Goal: Browse casually: Explore the website without a specific task or goal

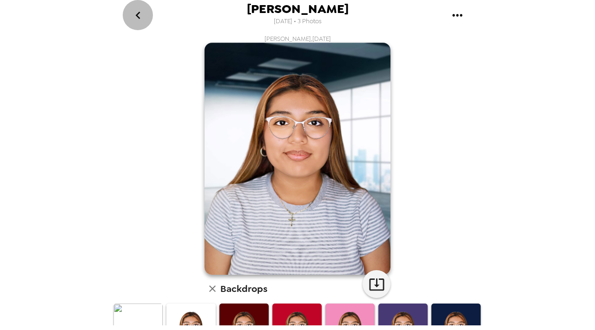
click at [136, 19] on icon "go back" at bounding box center [138, 15] width 15 height 15
click at [144, 23] on button "go back" at bounding box center [138, 15] width 30 height 30
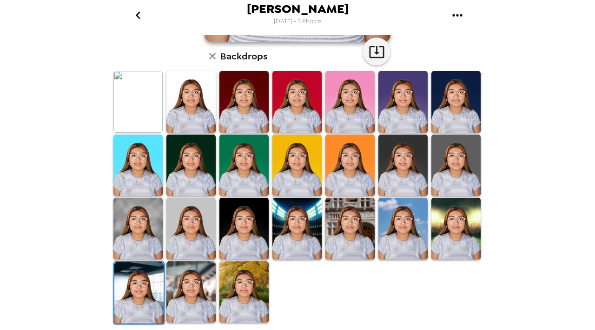
scroll to position [180, 0]
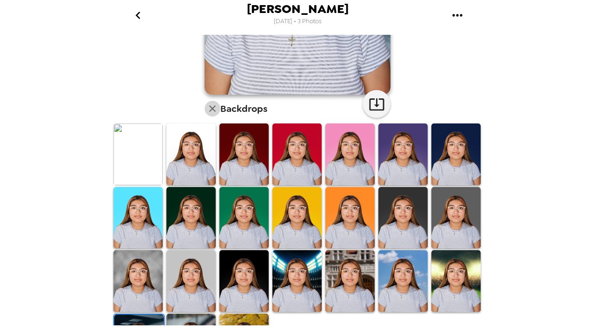
click at [211, 101] on button "button" at bounding box center [213, 109] width 16 height 16
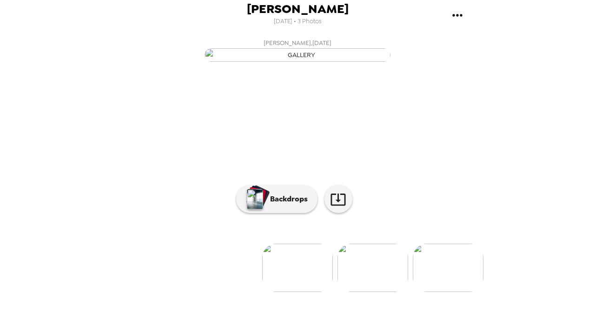
scroll to position [65, 0]
click at [368, 292] on img at bounding box center [372, 268] width 71 height 48
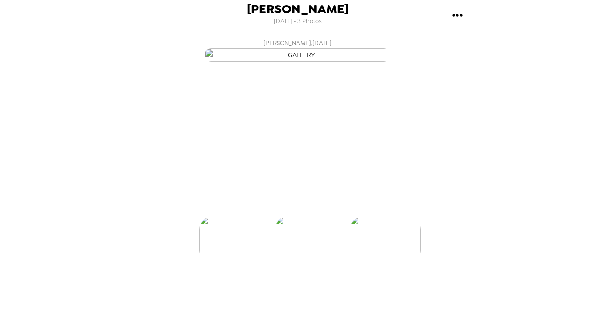
scroll to position [0, 74]
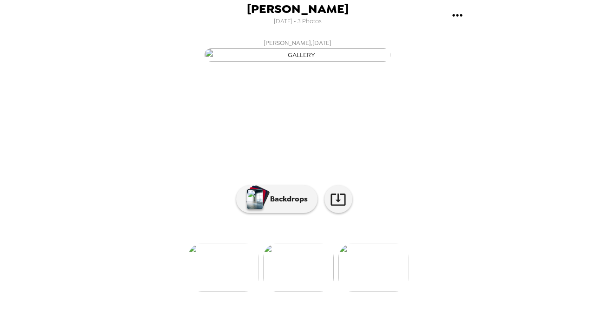
click at [364, 291] on div at bounding box center [298, 252] width 372 height 79
click at [362, 292] on div at bounding box center [298, 252] width 372 height 79
click at [358, 292] on img at bounding box center [373, 268] width 71 height 48
click at [170, 292] on img at bounding box center [148, 268] width 71 height 48
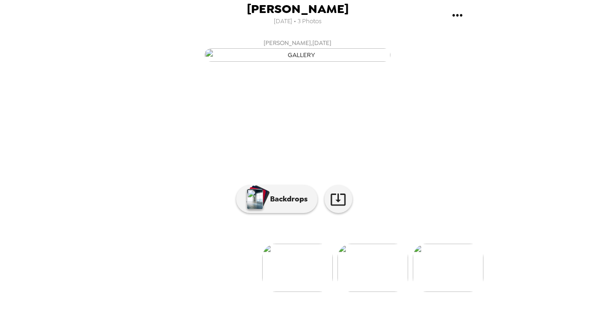
scroll to position [0, 0]
